Goal: Contribute content: Add original content to the website for others to see

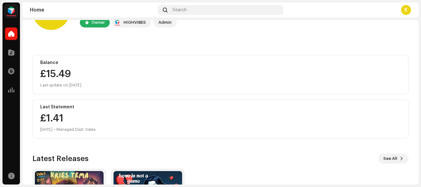
scroll to position [121, 0]
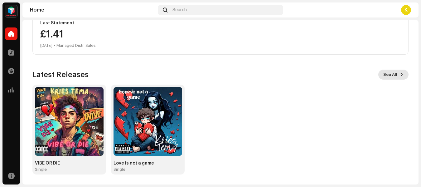
click at [388, 75] on span "See All" at bounding box center [390, 74] width 14 height 12
click at [16, 51] on div at bounding box center [11, 52] width 12 height 12
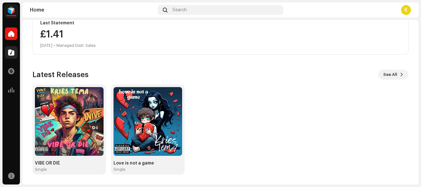
click at [16, 51] on div at bounding box center [11, 52] width 12 height 12
click at [16, 53] on div at bounding box center [11, 52] width 12 height 12
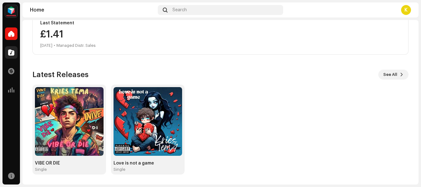
click at [16, 53] on div at bounding box center [11, 52] width 12 height 12
click at [8, 50] on div at bounding box center [11, 52] width 12 height 12
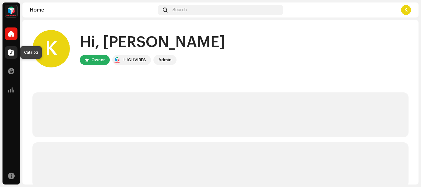
click at [8, 48] on div at bounding box center [11, 52] width 12 height 12
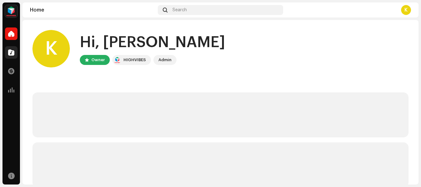
click at [8, 48] on div at bounding box center [11, 52] width 12 height 12
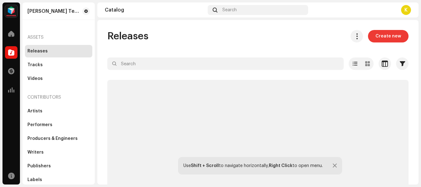
click at [383, 37] on span "Create new" at bounding box center [388, 36] width 26 height 12
